Goal: Navigation & Orientation: Go to known website

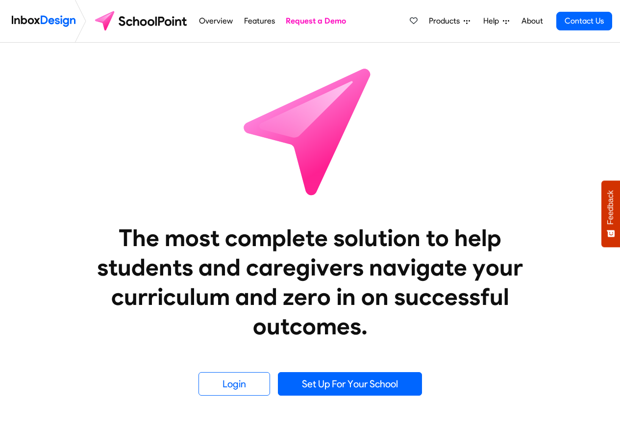
click at [482, 22] on link "Help" at bounding box center [496, 21] width 34 height 20
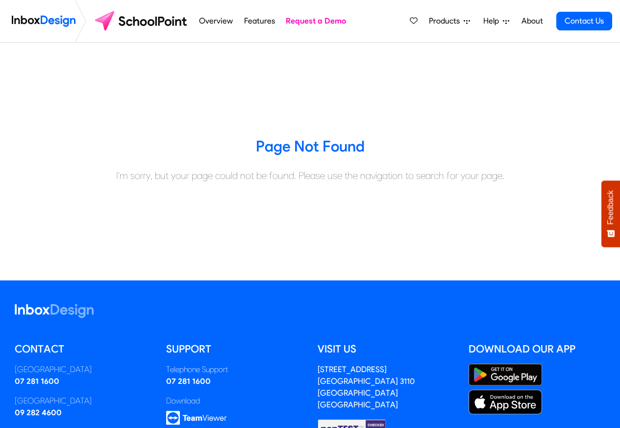
click at [449, 20] on span "Products" at bounding box center [446, 21] width 35 height 12
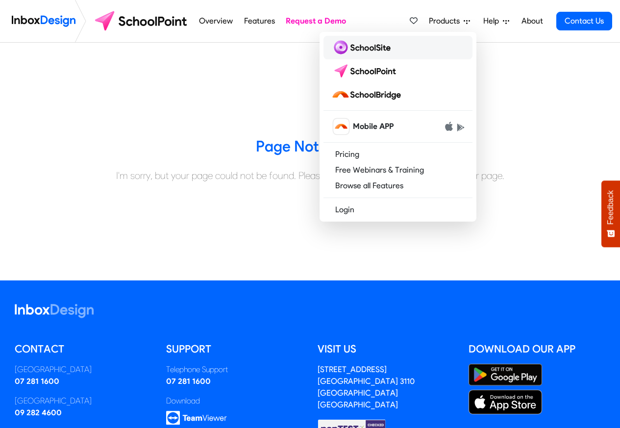
click at [371, 47] on img at bounding box center [362, 48] width 63 height 16
